Goal: Navigation & Orientation: Find specific page/section

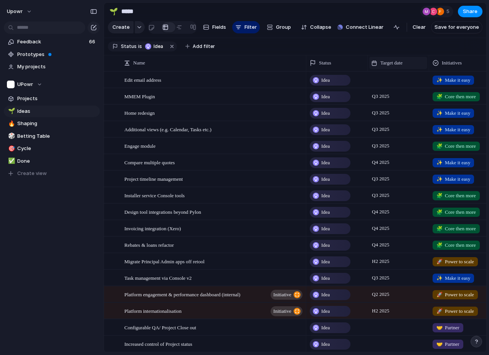
click at [408, 62] on div "Target date" at bounding box center [398, 63] width 54 height 8
click at [407, 62] on div "Modify Hide Sort ascending Sort descending" at bounding box center [244, 177] width 489 height 355
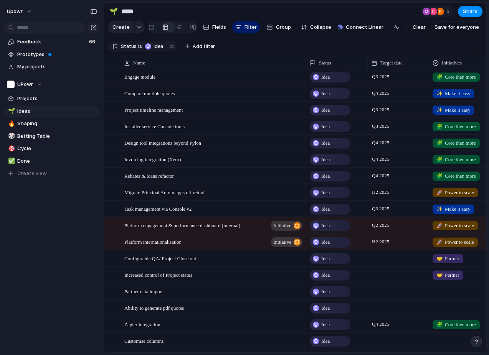
scroll to position [79, 0]
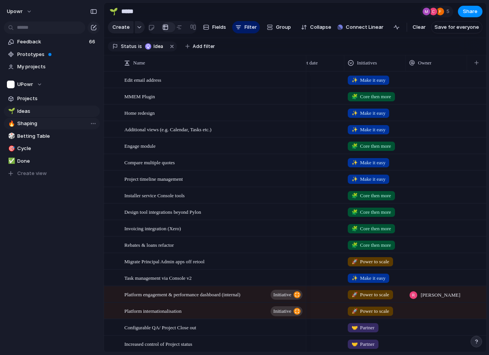
click at [20, 128] on link "🔥 Shaping" at bounding box center [52, 124] width 96 height 12
type input "*******"
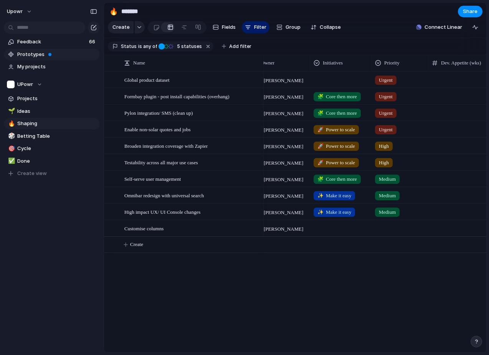
click at [28, 56] on span "Prototypes" at bounding box center [57, 55] width 80 height 8
click at [30, 12] on button "upowr" at bounding box center [19, 11] width 33 height 12
click at [48, 12] on div "Settings Invite members Change theme Sign out" at bounding box center [244, 177] width 489 height 355
